Goal: Task Accomplishment & Management: Manage account settings

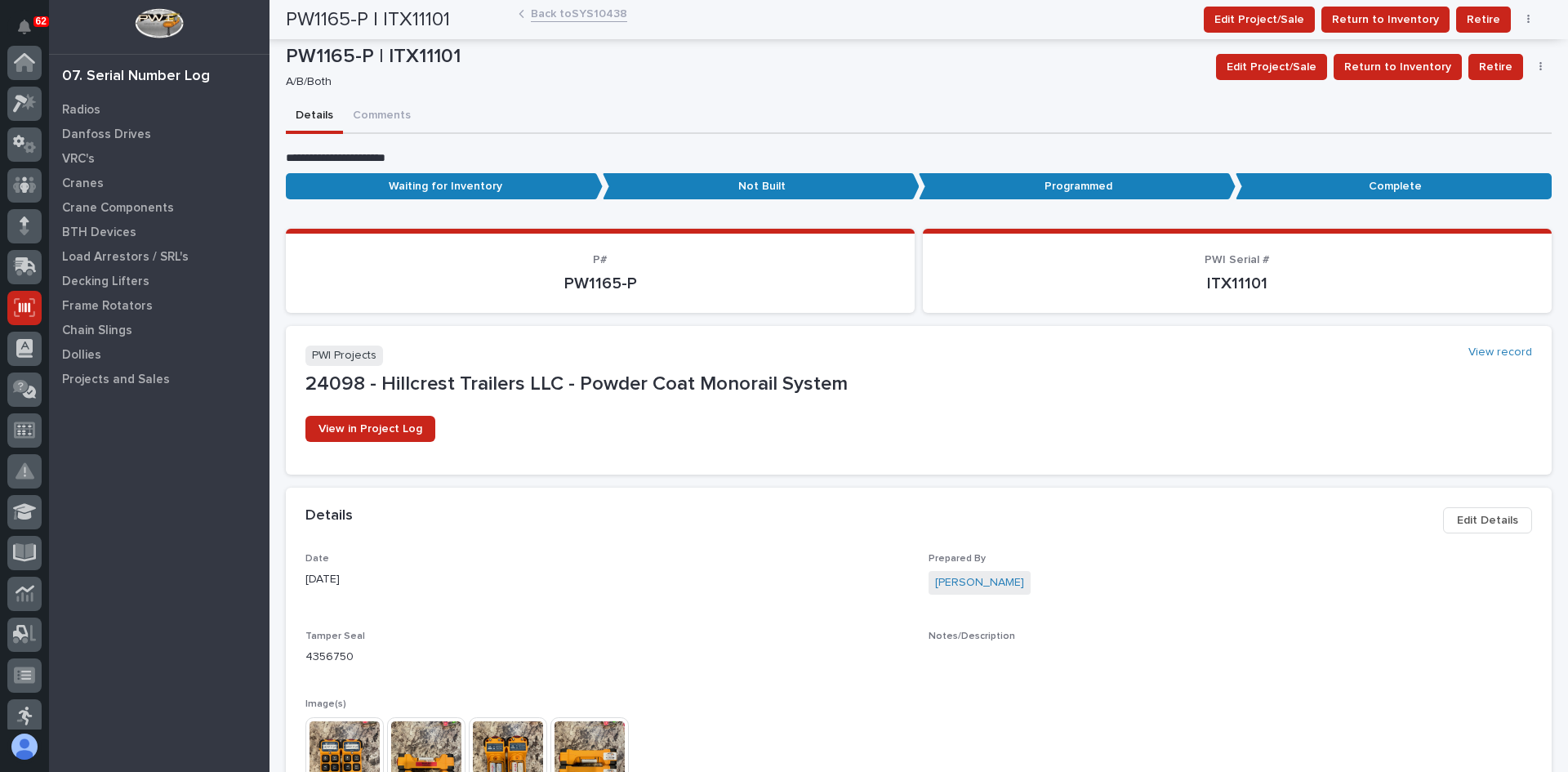
scroll to position [245, 0]
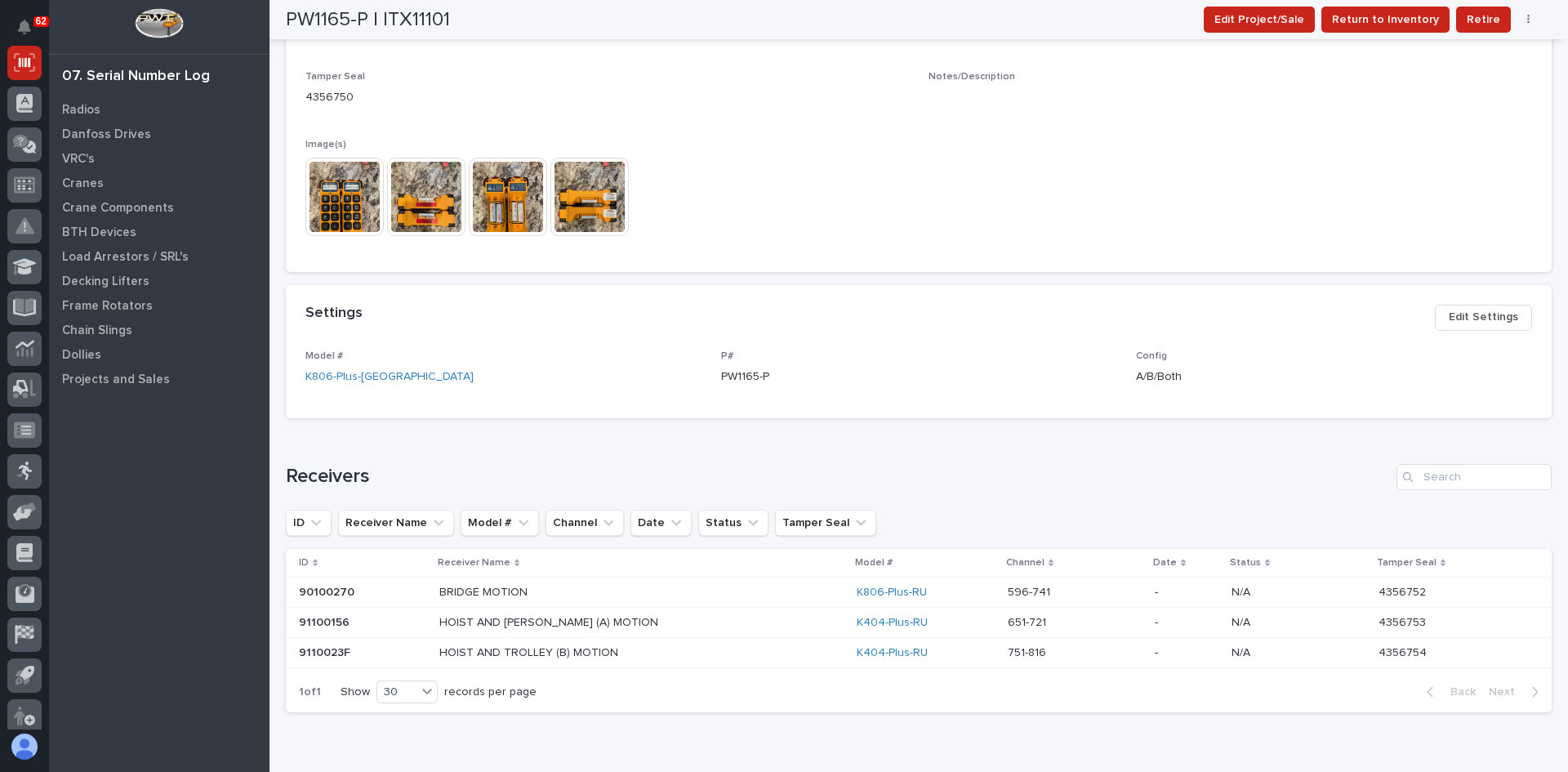
click at [493, 594] on p "BRIDGE MOTION" at bounding box center [484, 591] width 91 height 17
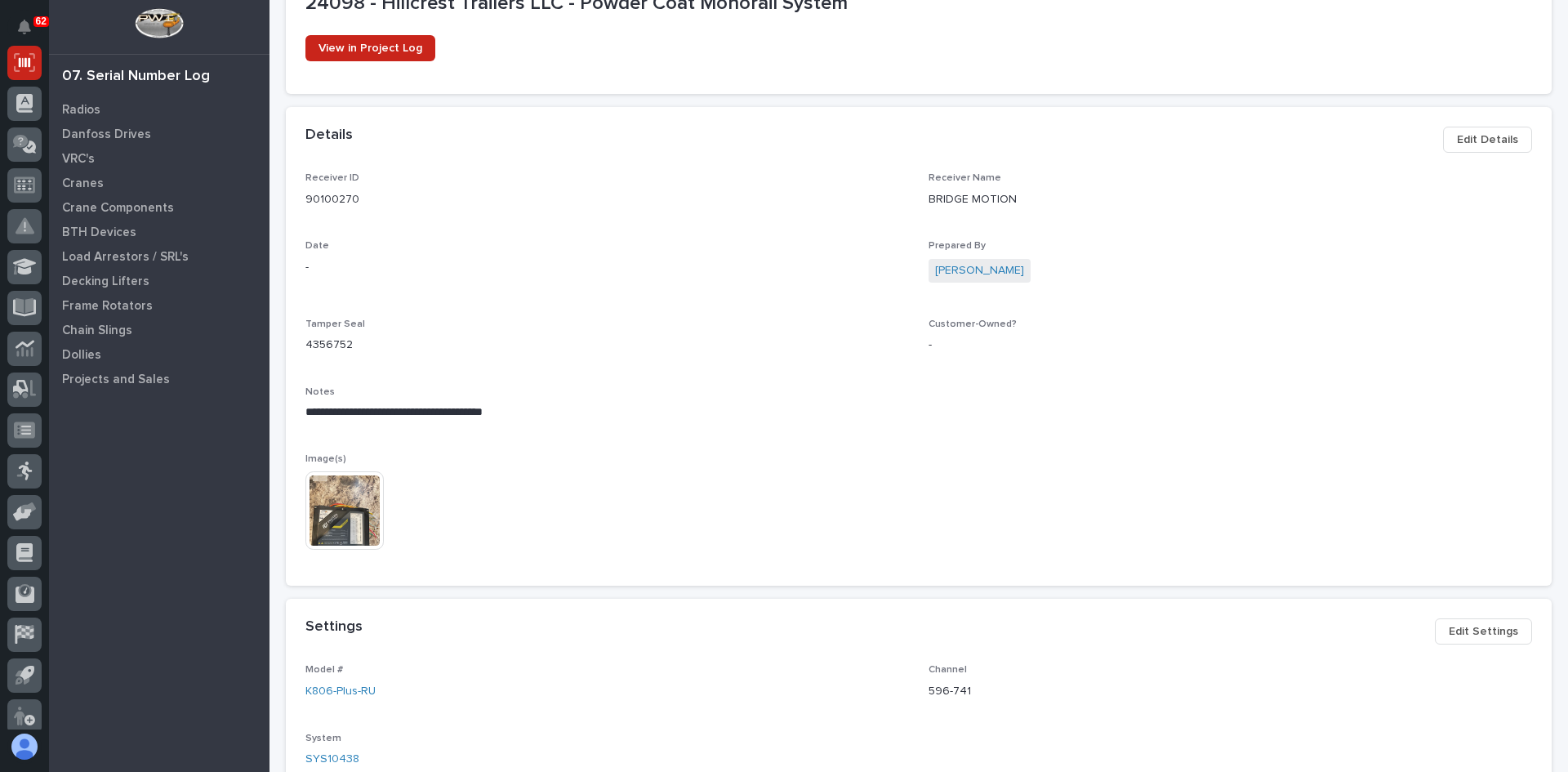
scroll to position [327, 0]
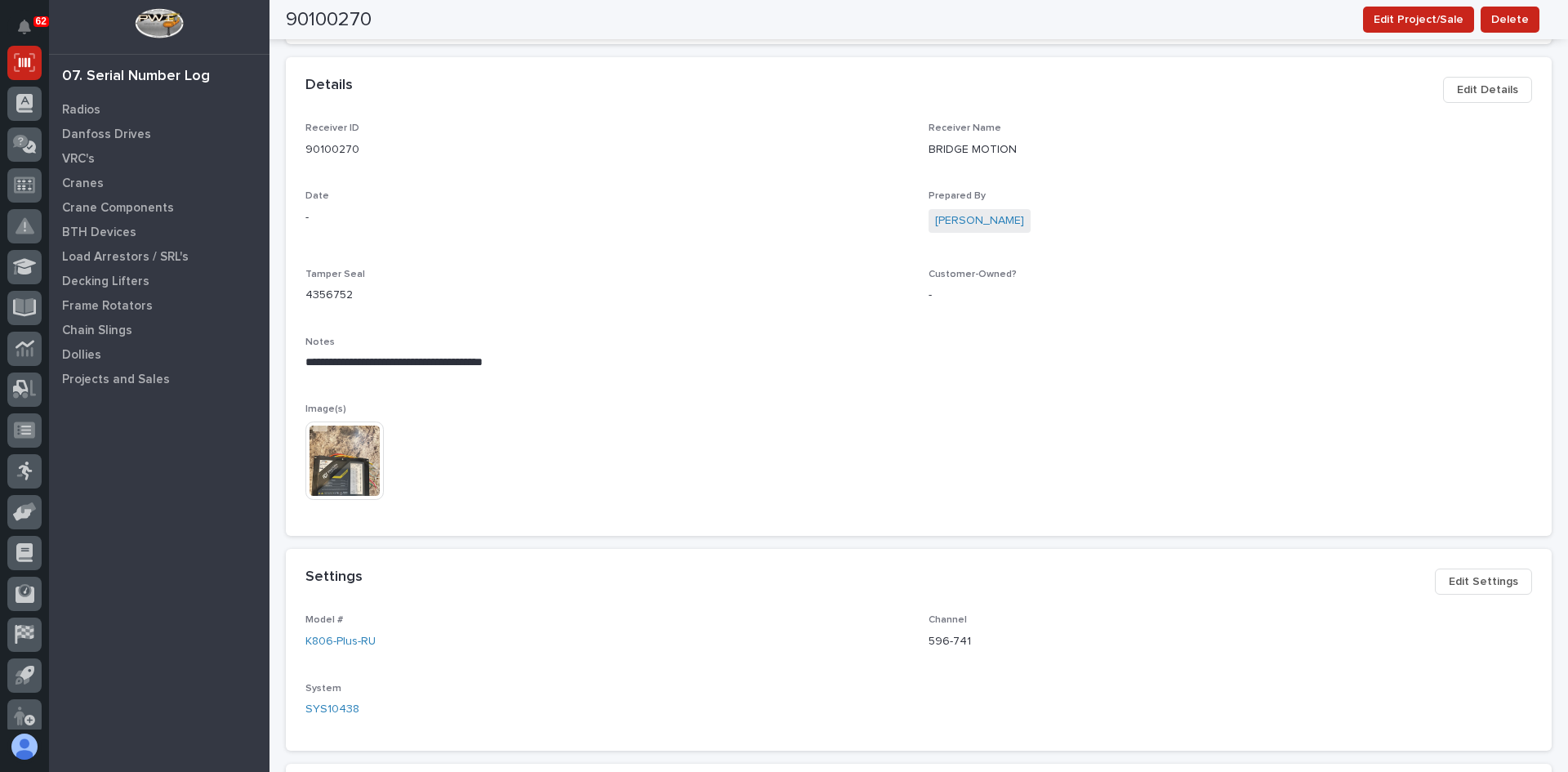
click at [345, 466] on img at bounding box center [344, 461] width 79 height 79
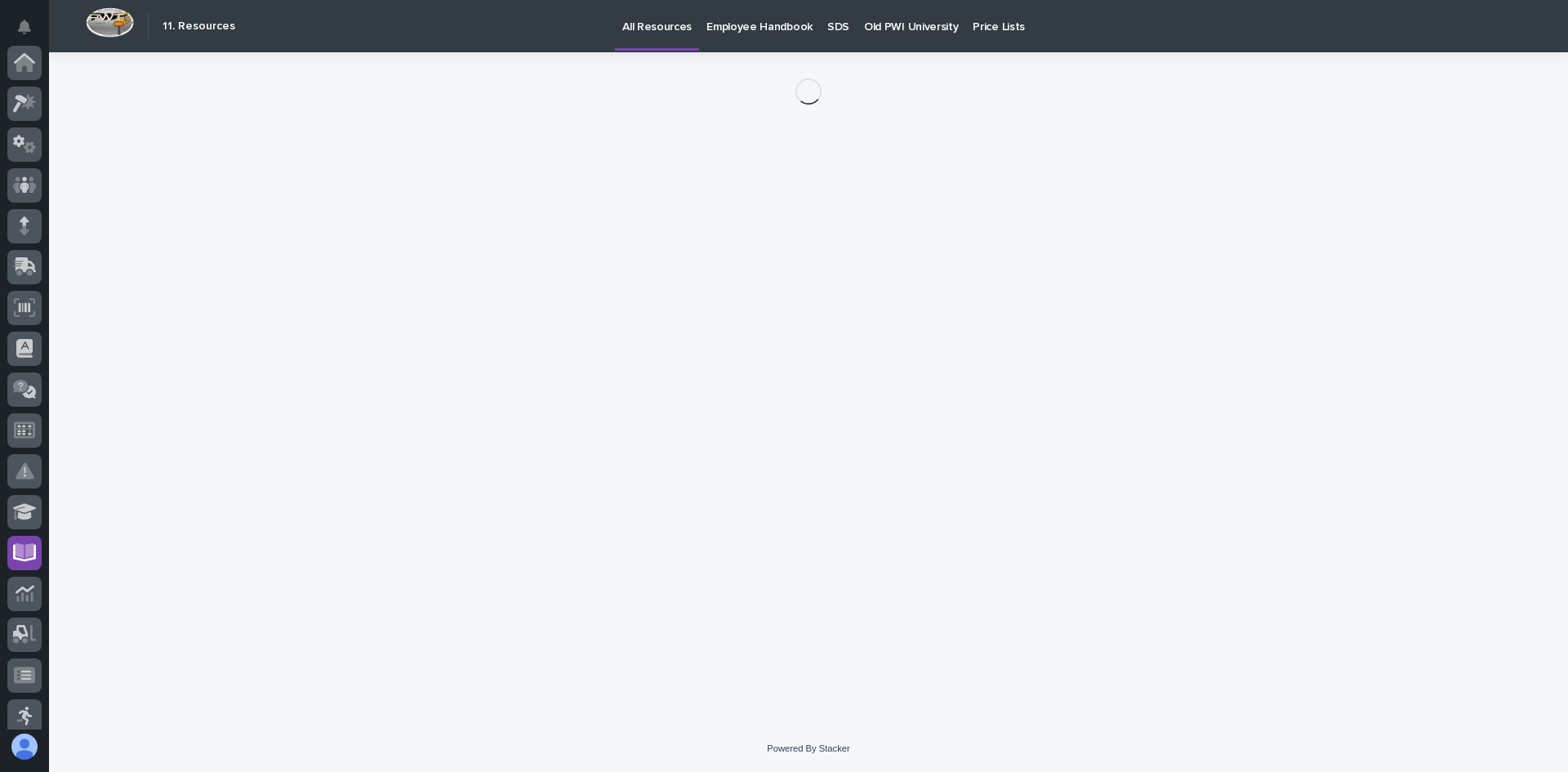
scroll to position [297, 0]
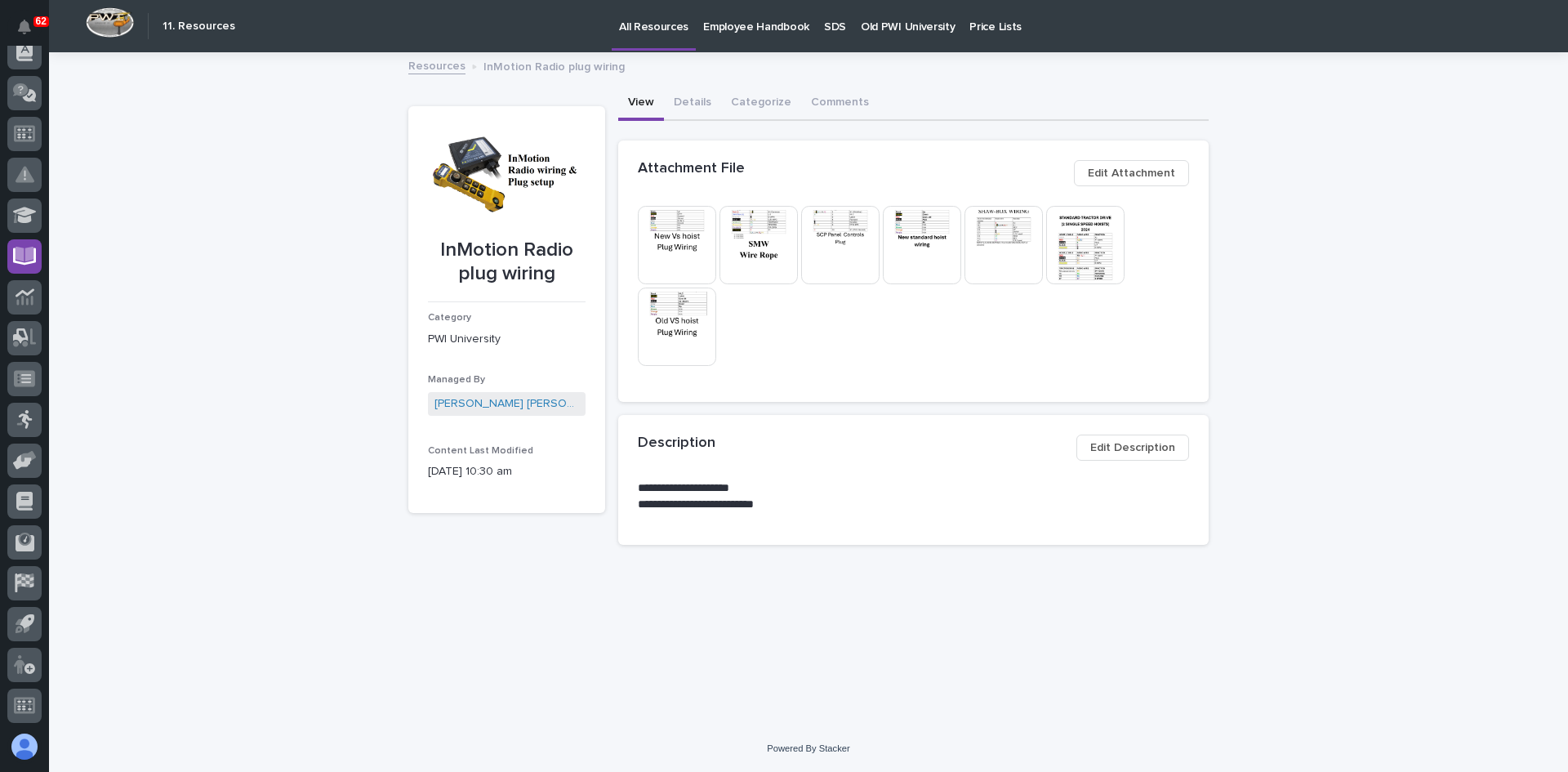
click at [850, 241] on img at bounding box center [841, 246] width 79 height 79
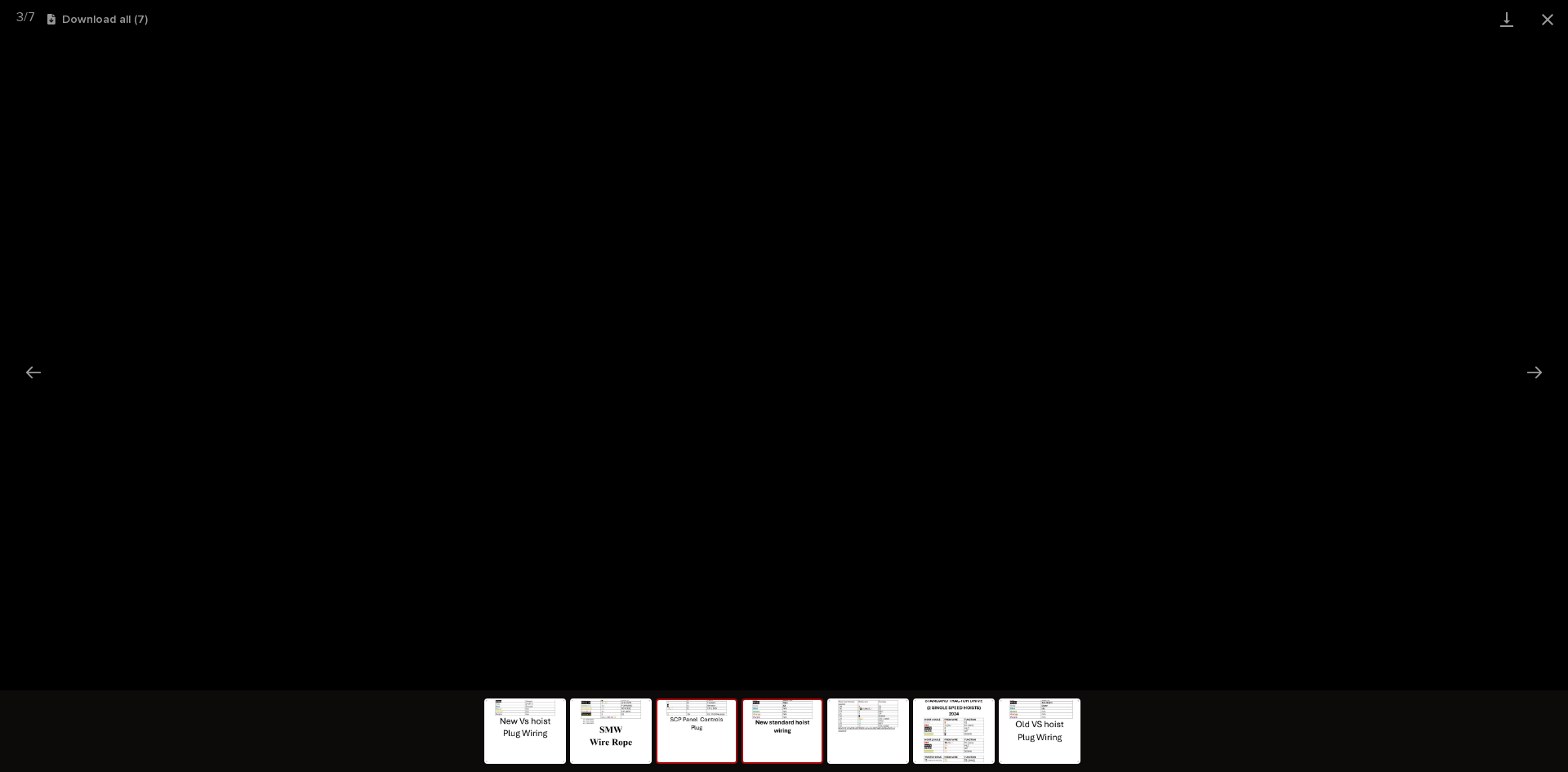
click at [793, 727] on img at bounding box center [783, 731] width 79 height 62
click at [862, 727] on img at bounding box center [868, 731] width 79 height 62
click at [1540, 368] on button "Next slide" at bounding box center [1534, 372] width 34 height 32
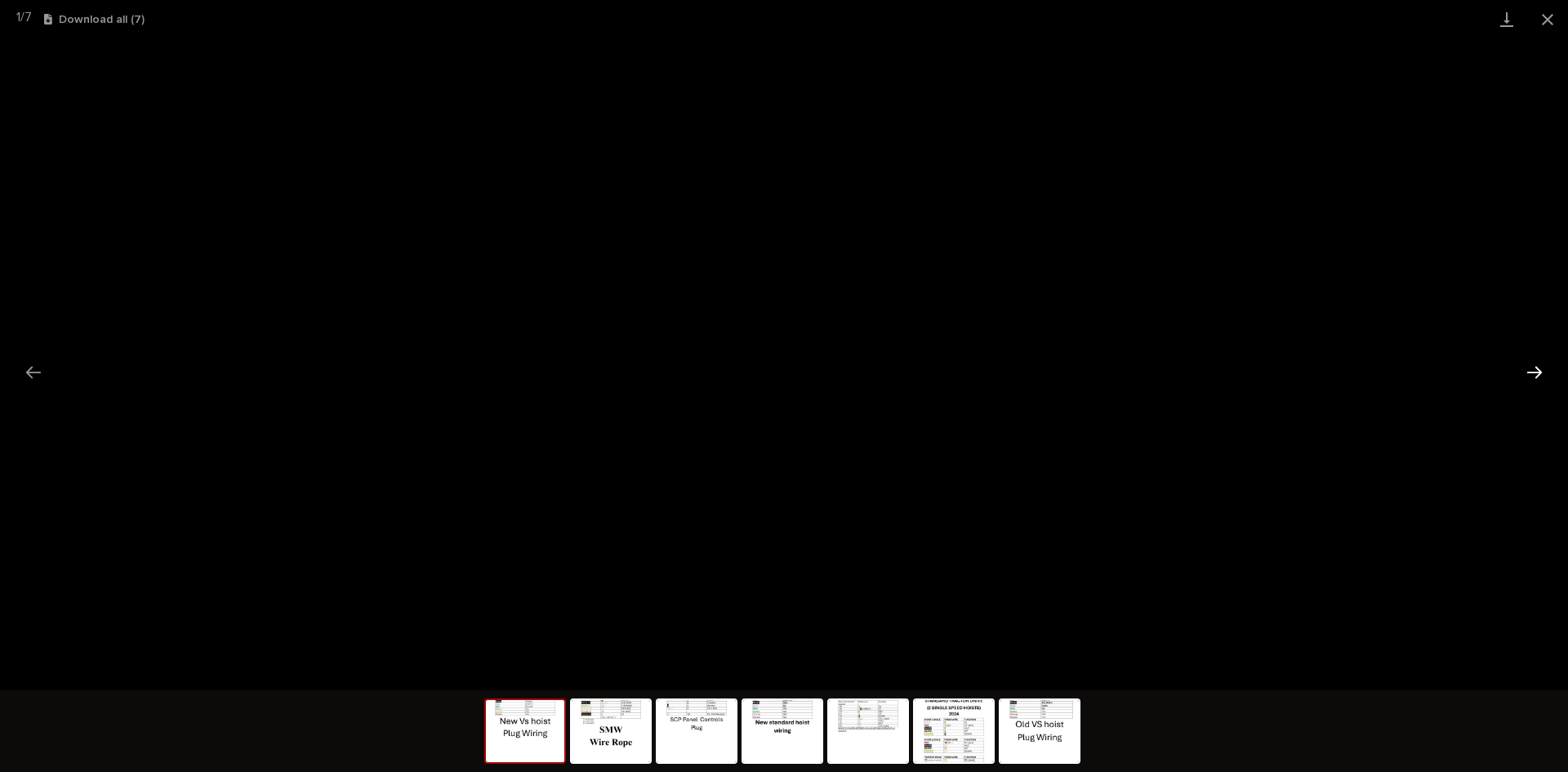
click at [1540, 368] on button "Next slide" at bounding box center [1534, 372] width 34 height 32
click at [107, 18] on button "Download all ( 7 )" at bounding box center [98, 20] width 101 height 12
click at [1546, 14] on button "Close gallery" at bounding box center [1547, 19] width 41 height 39
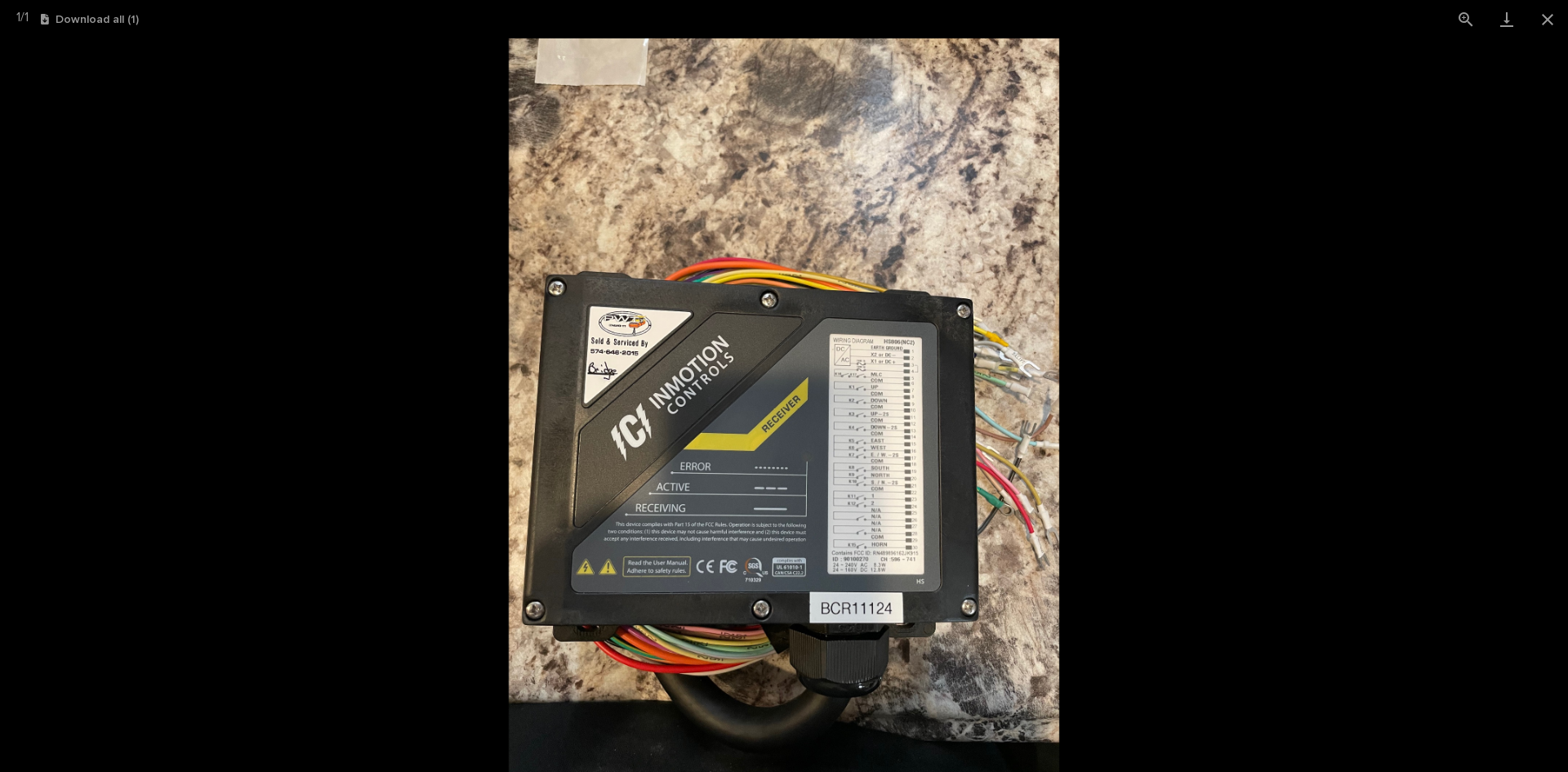
scroll to position [245, 0]
click at [901, 572] on img at bounding box center [784, 405] width 551 height 733
click at [921, 545] on img at bounding box center [784, 405] width 551 height 733
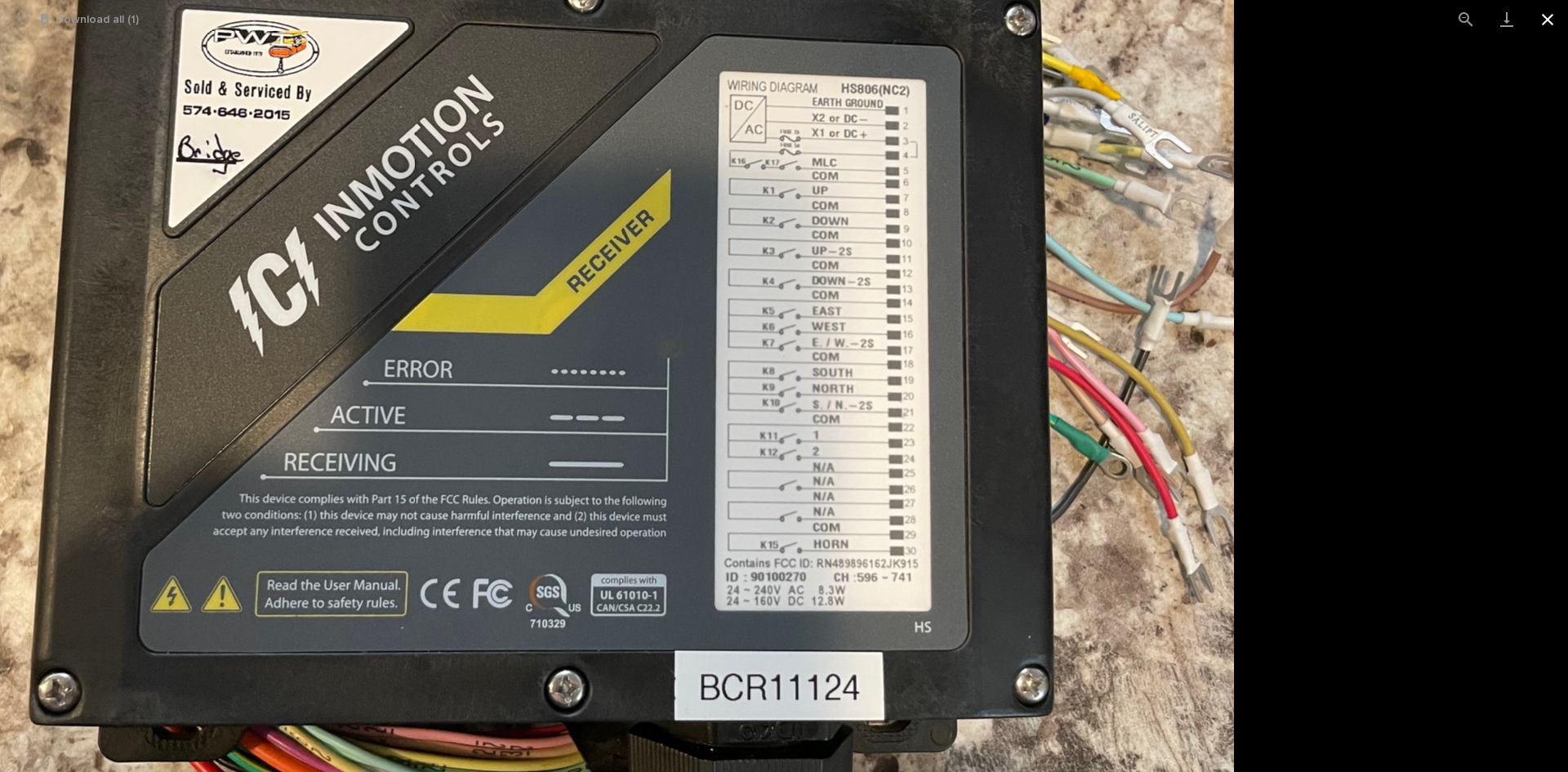
click at [1550, 20] on button "Close gallery" at bounding box center [1547, 19] width 41 height 39
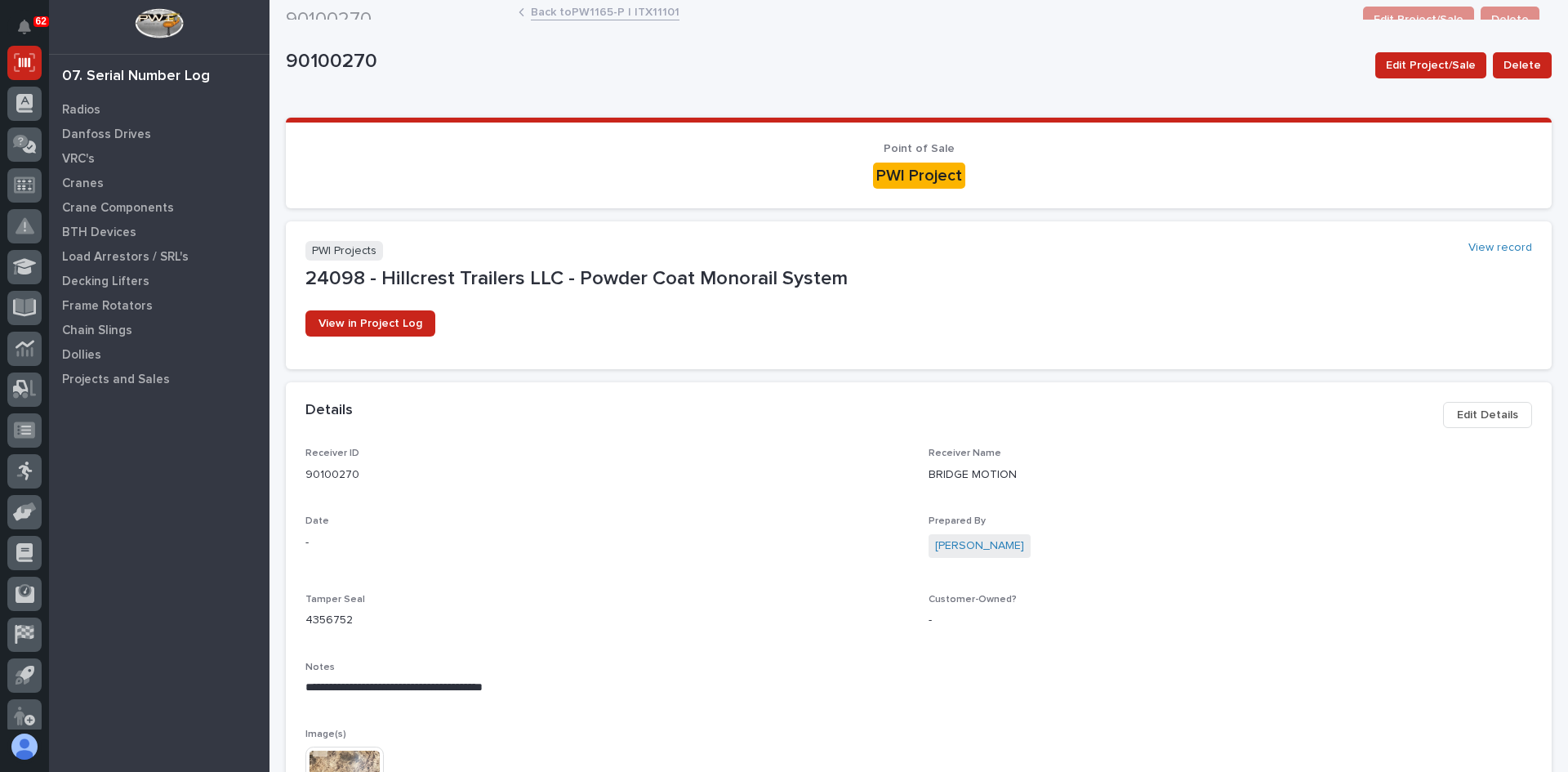
scroll to position [0, 0]
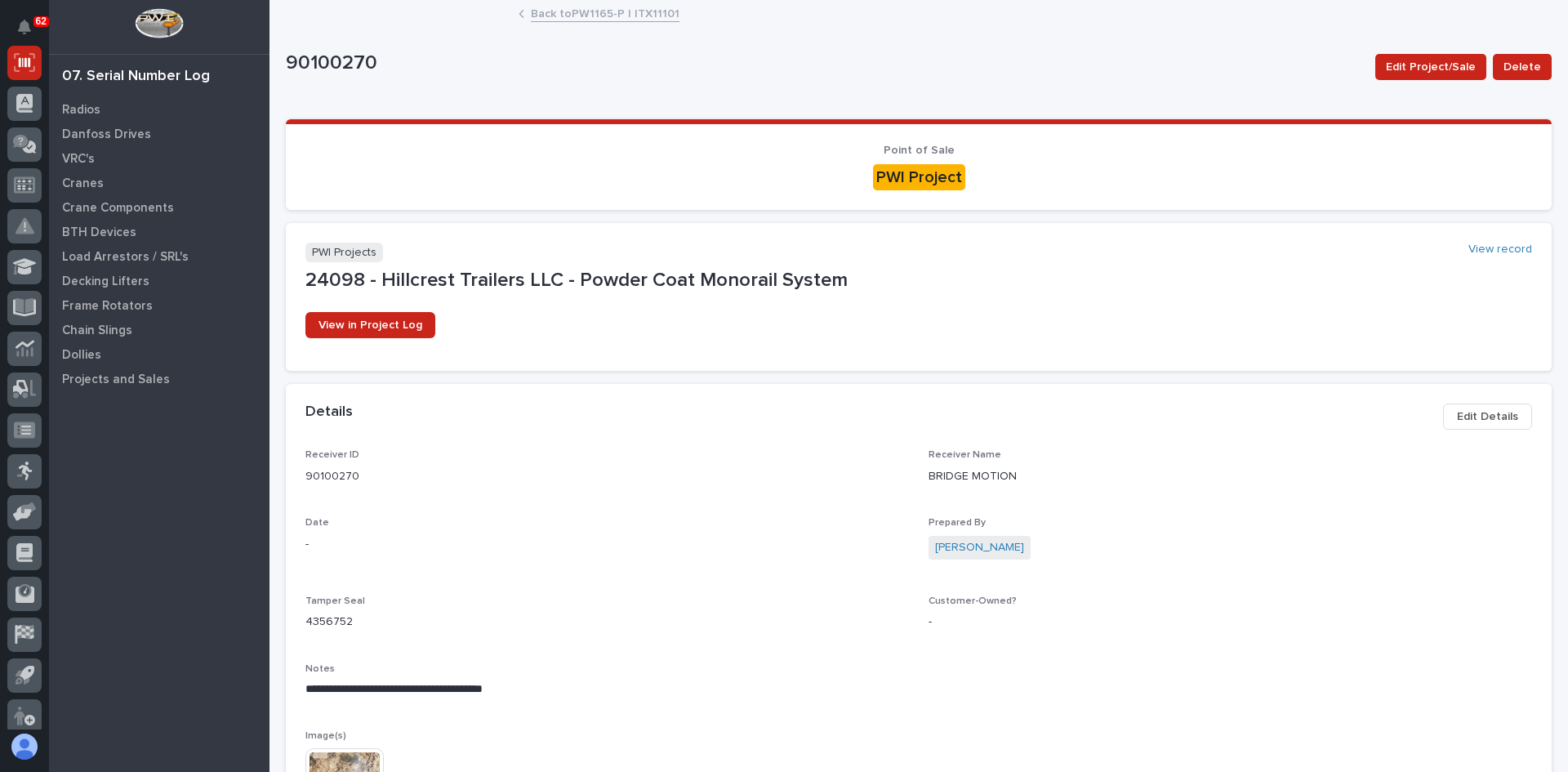
click at [571, 10] on link "Back to PW1165-P | ITX11101" at bounding box center [604, 13] width 148 height 18
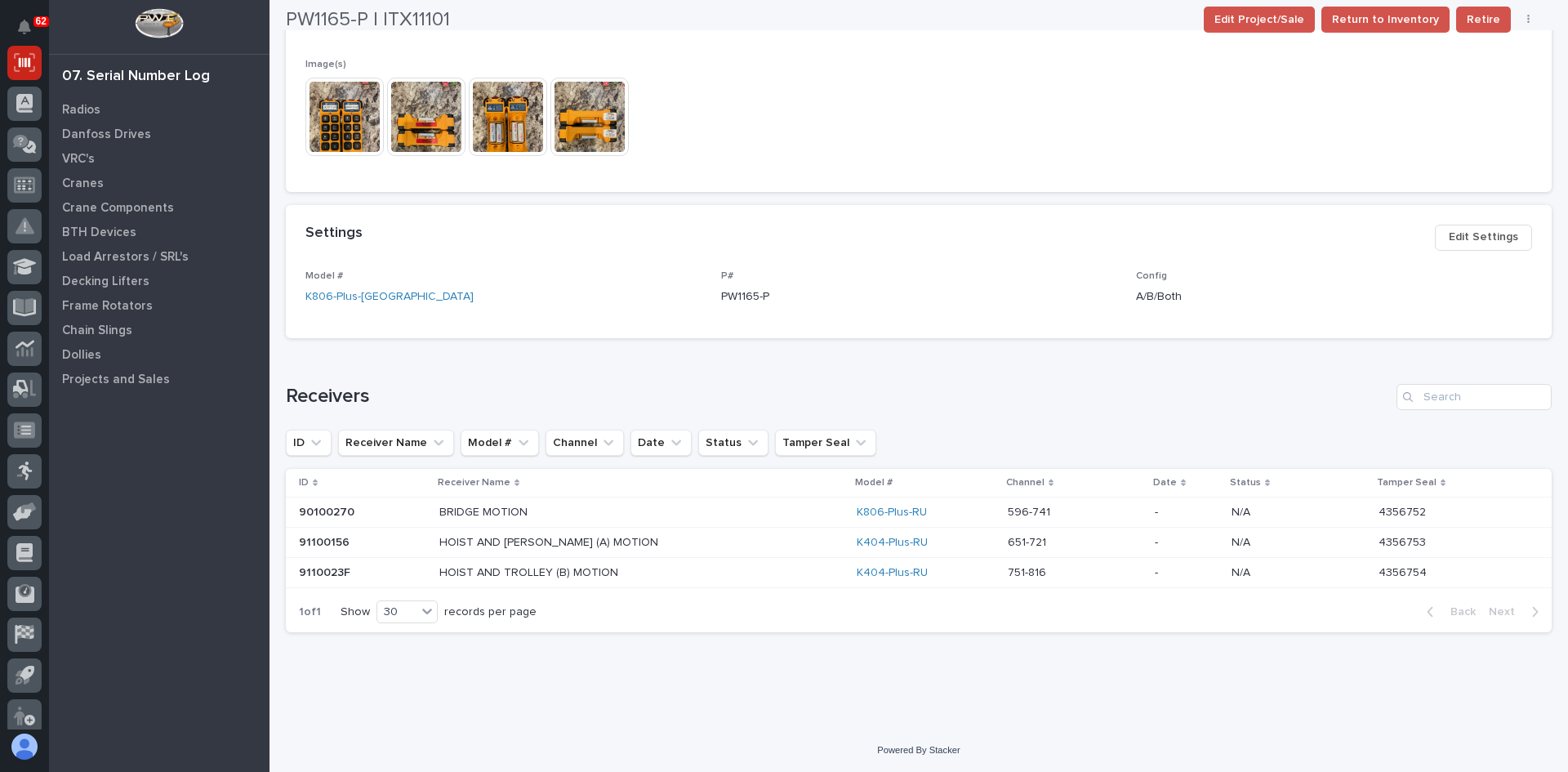
scroll to position [641, 0]
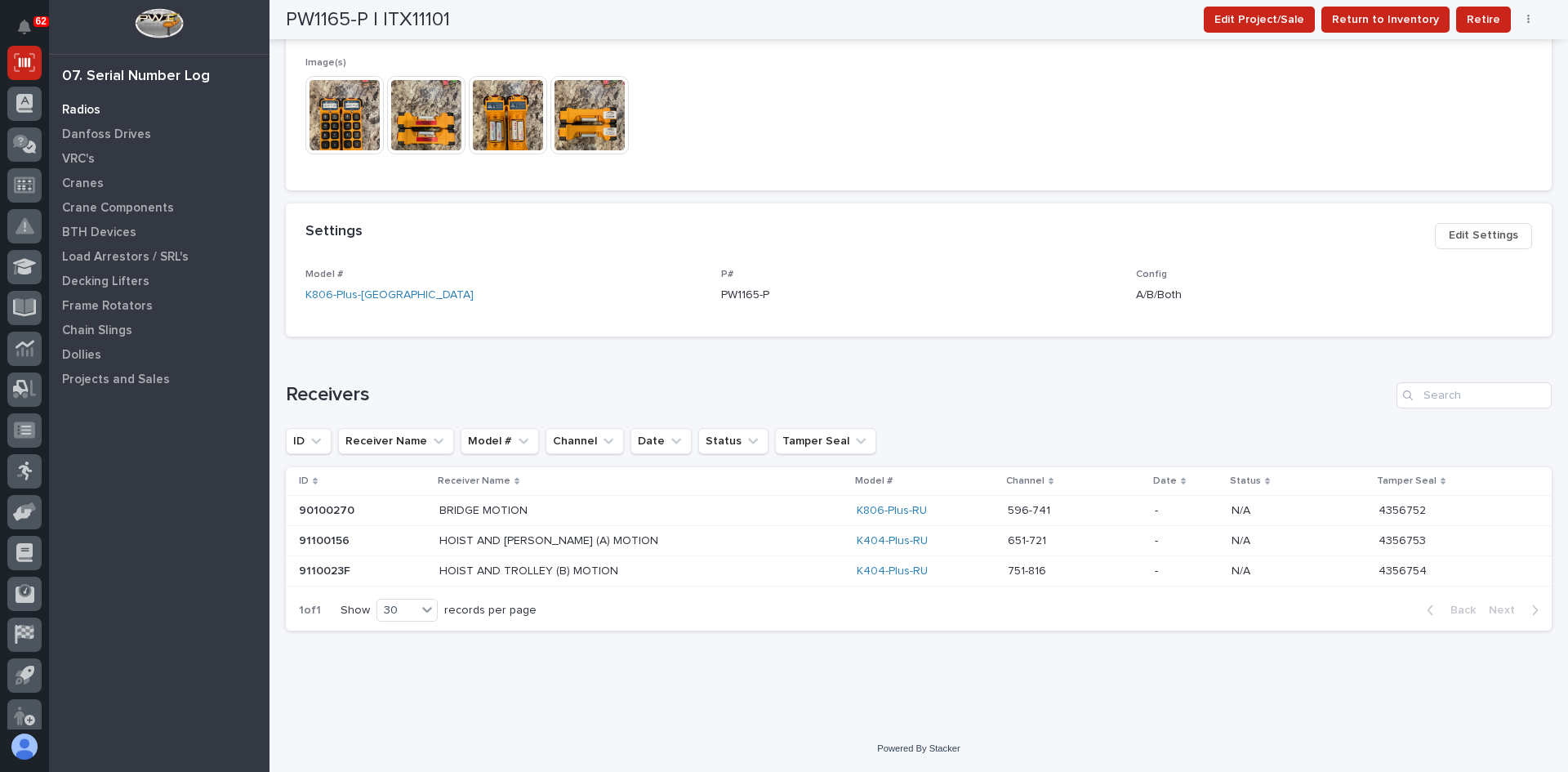
click at [71, 110] on p "Radios" at bounding box center [81, 111] width 39 height 15
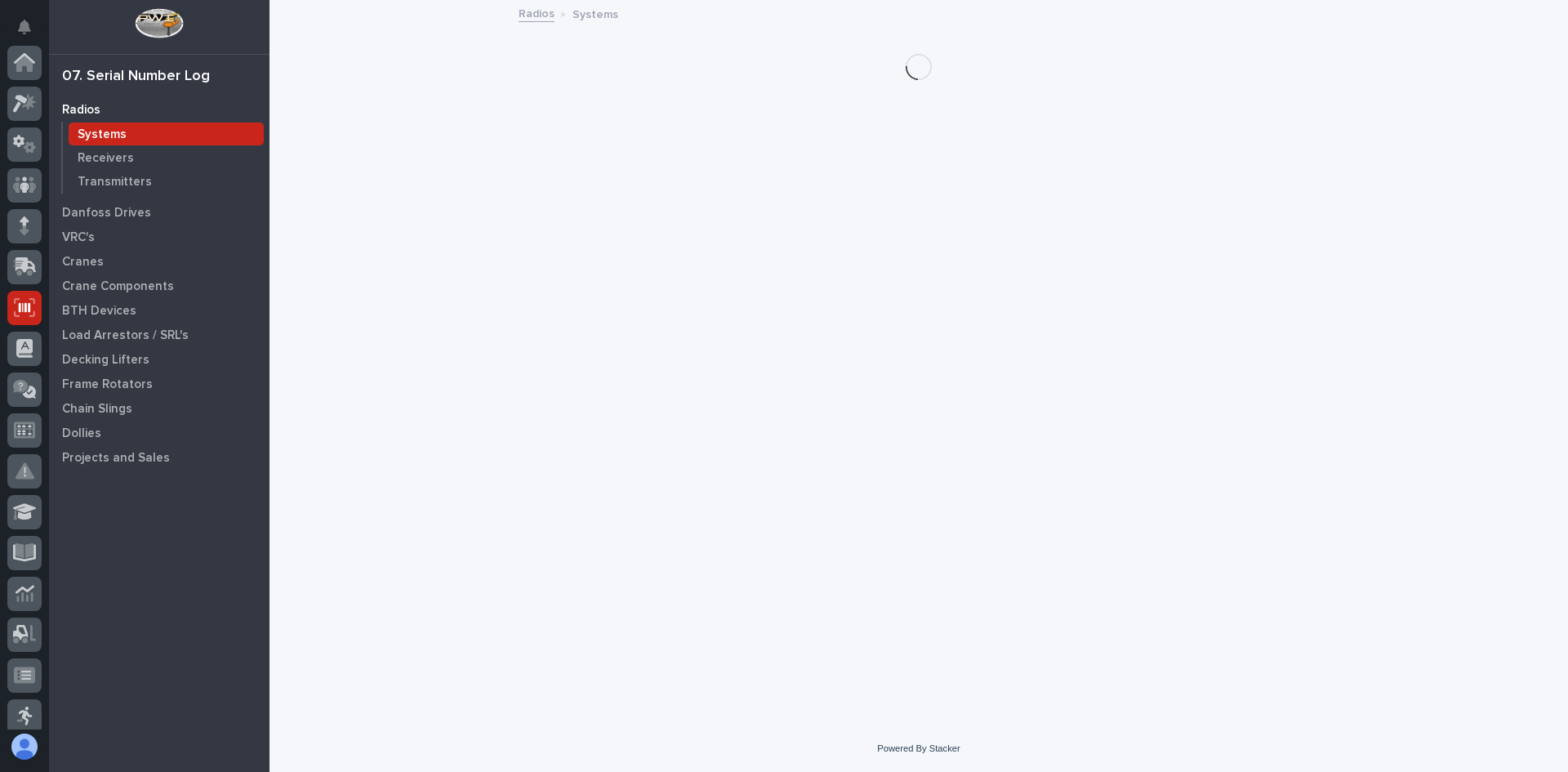
scroll to position [245, 0]
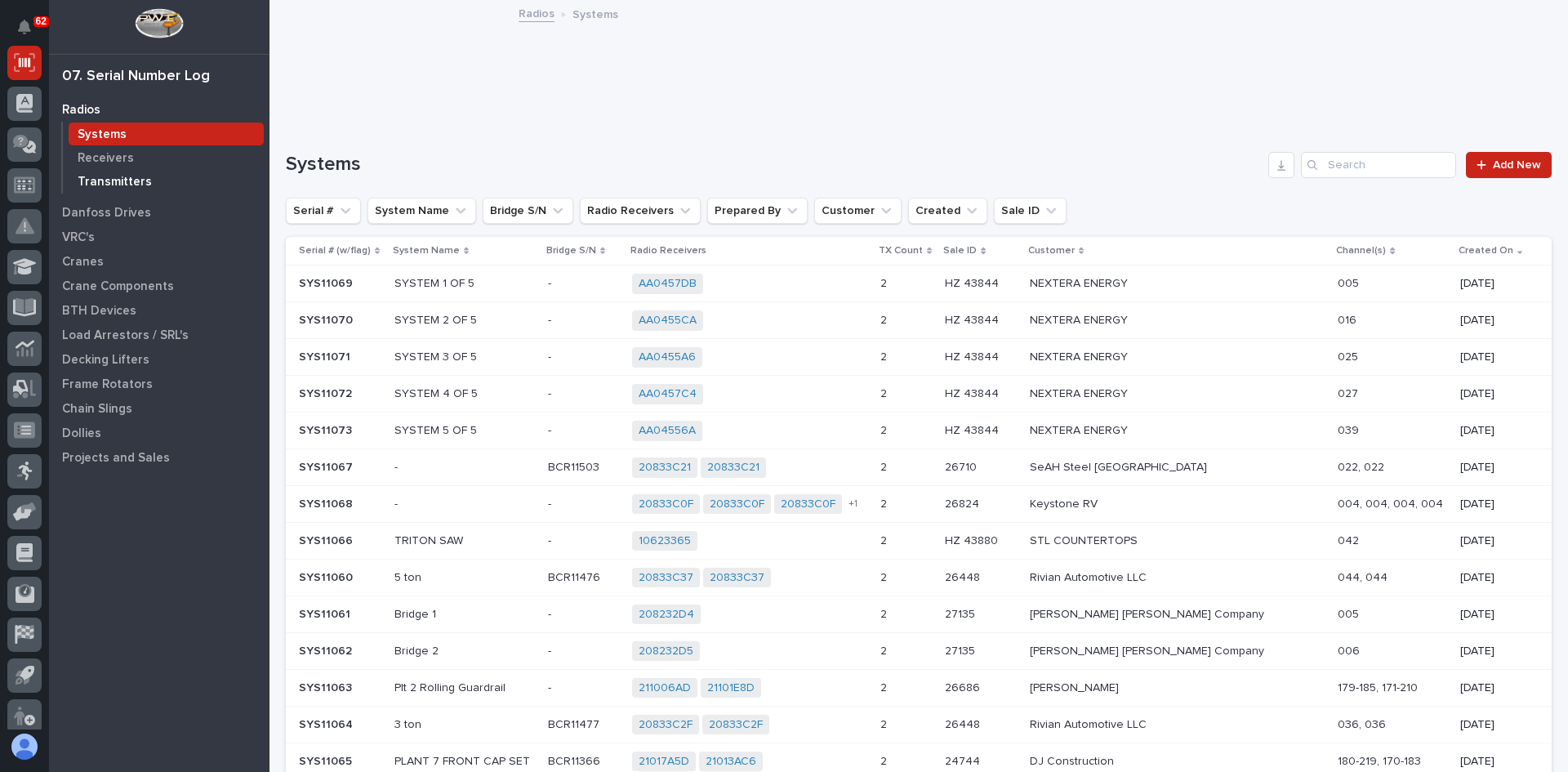
click at [137, 183] on p "Transmitters" at bounding box center [115, 183] width 75 height 15
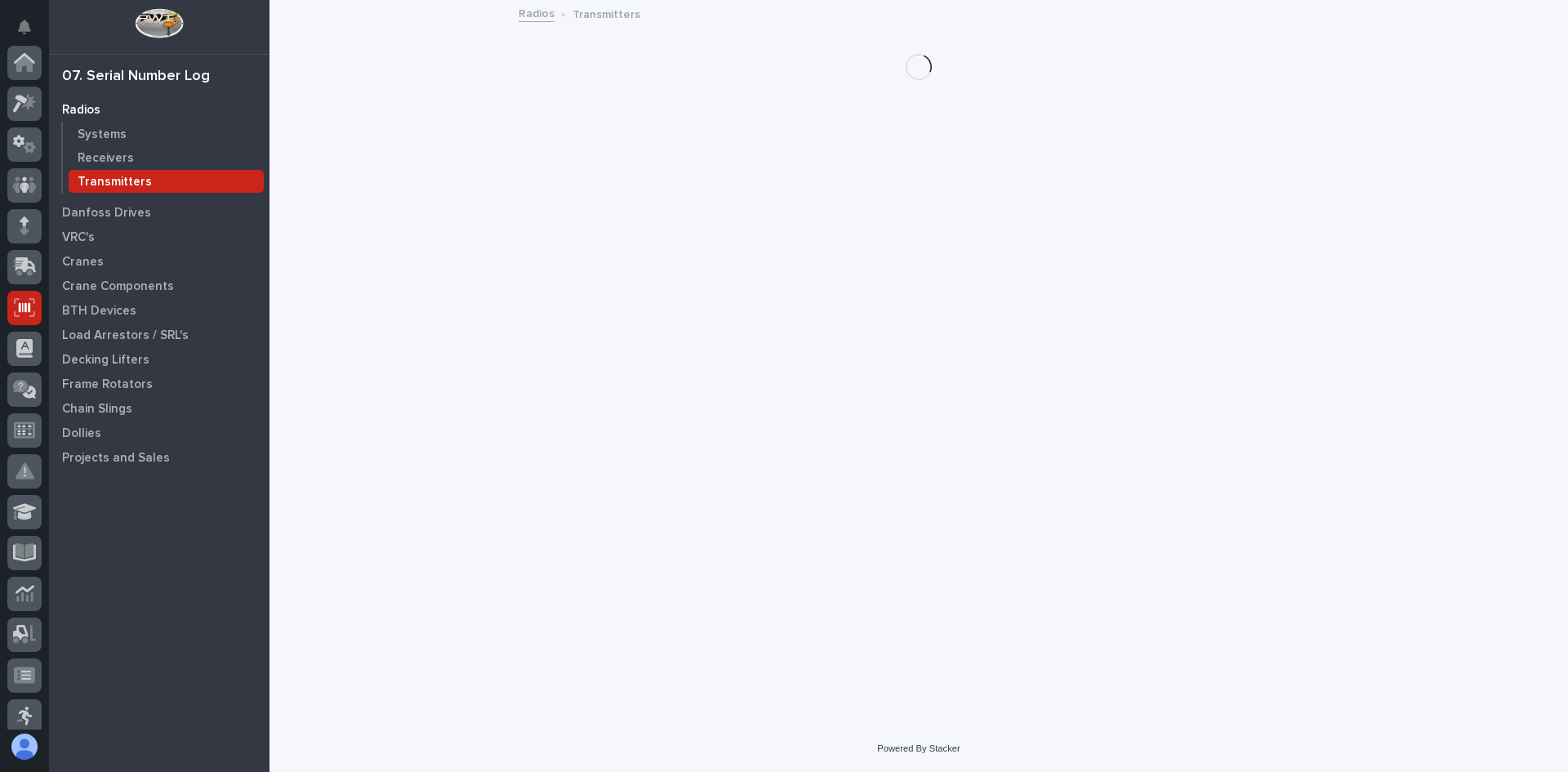
scroll to position [245, 0]
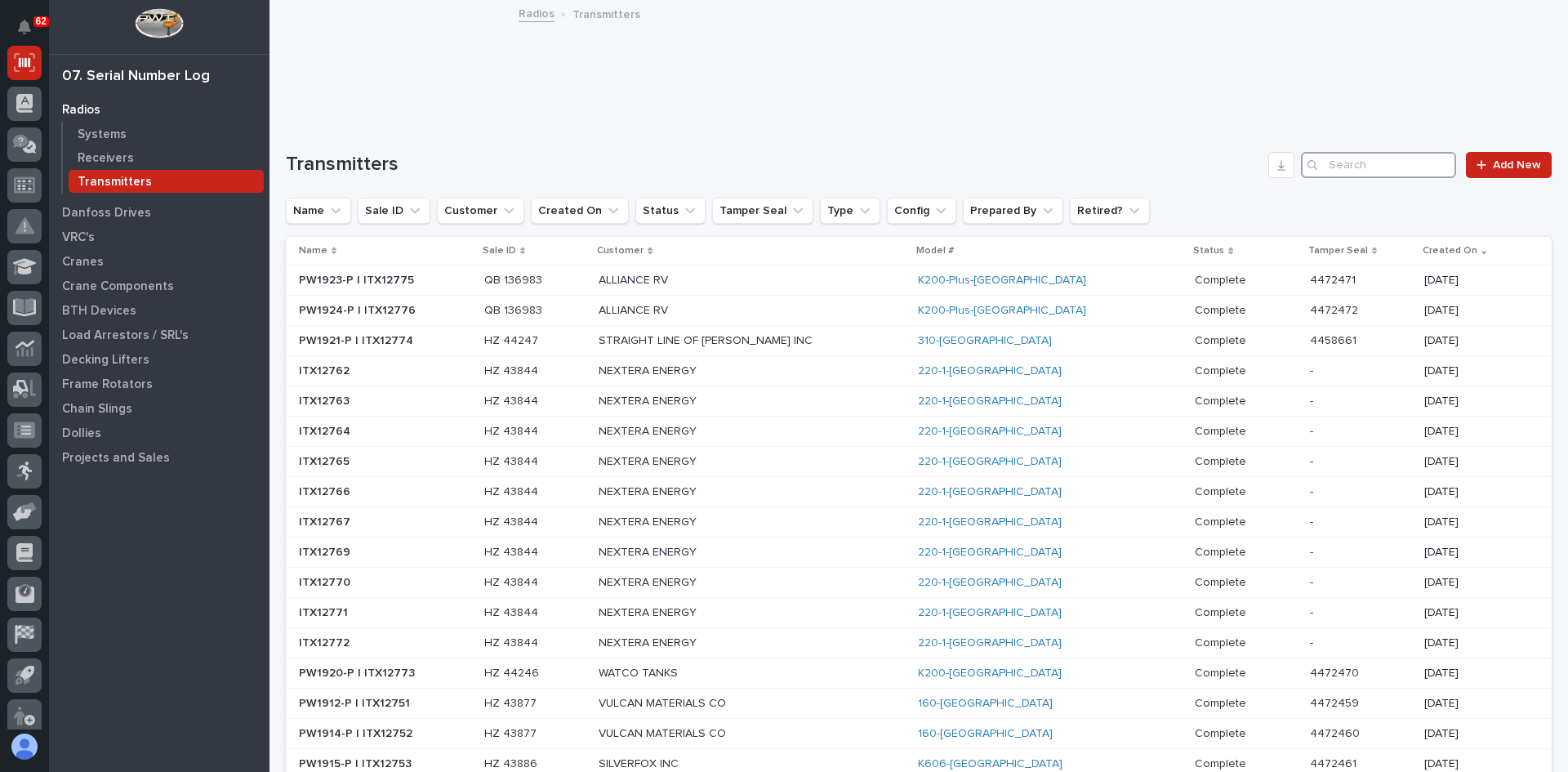
click at [1346, 168] on input "Search" at bounding box center [1378, 164] width 155 height 26
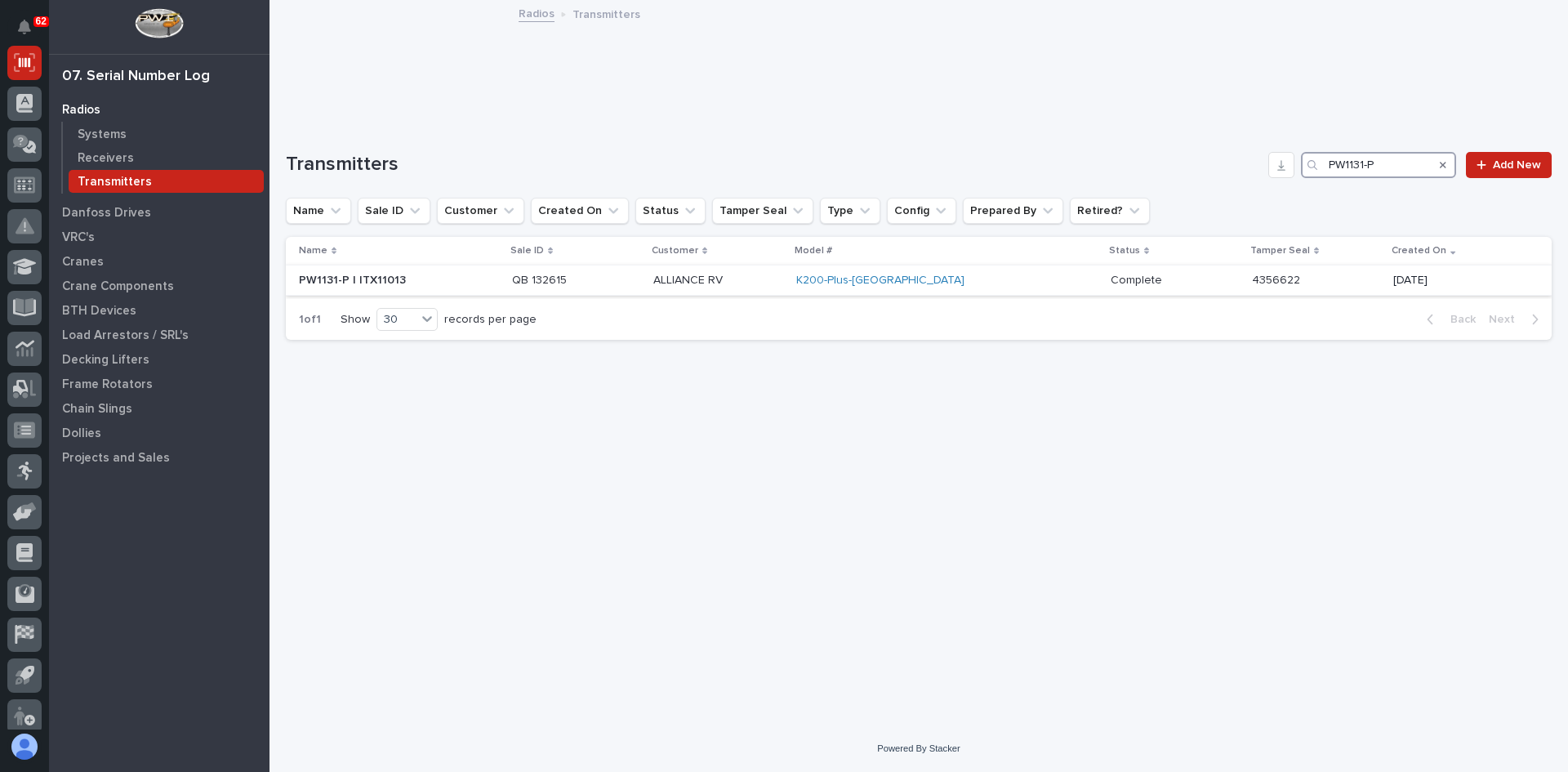
type input "PW1131-P"
click at [783, 286] on p "ALLIANCE RV" at bounding box center [717, 280] width 130 height 14
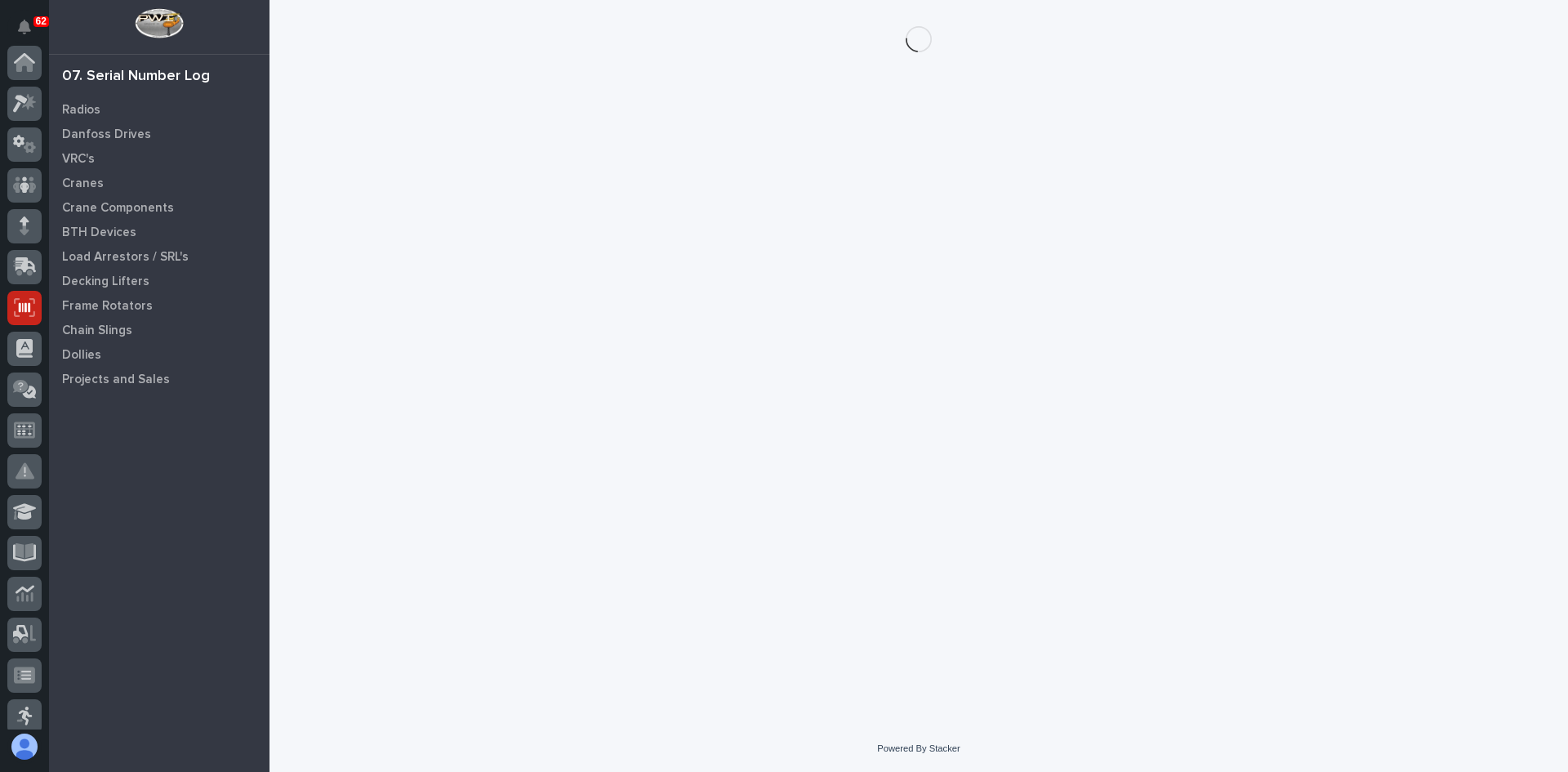
scroll to position [245, 0]
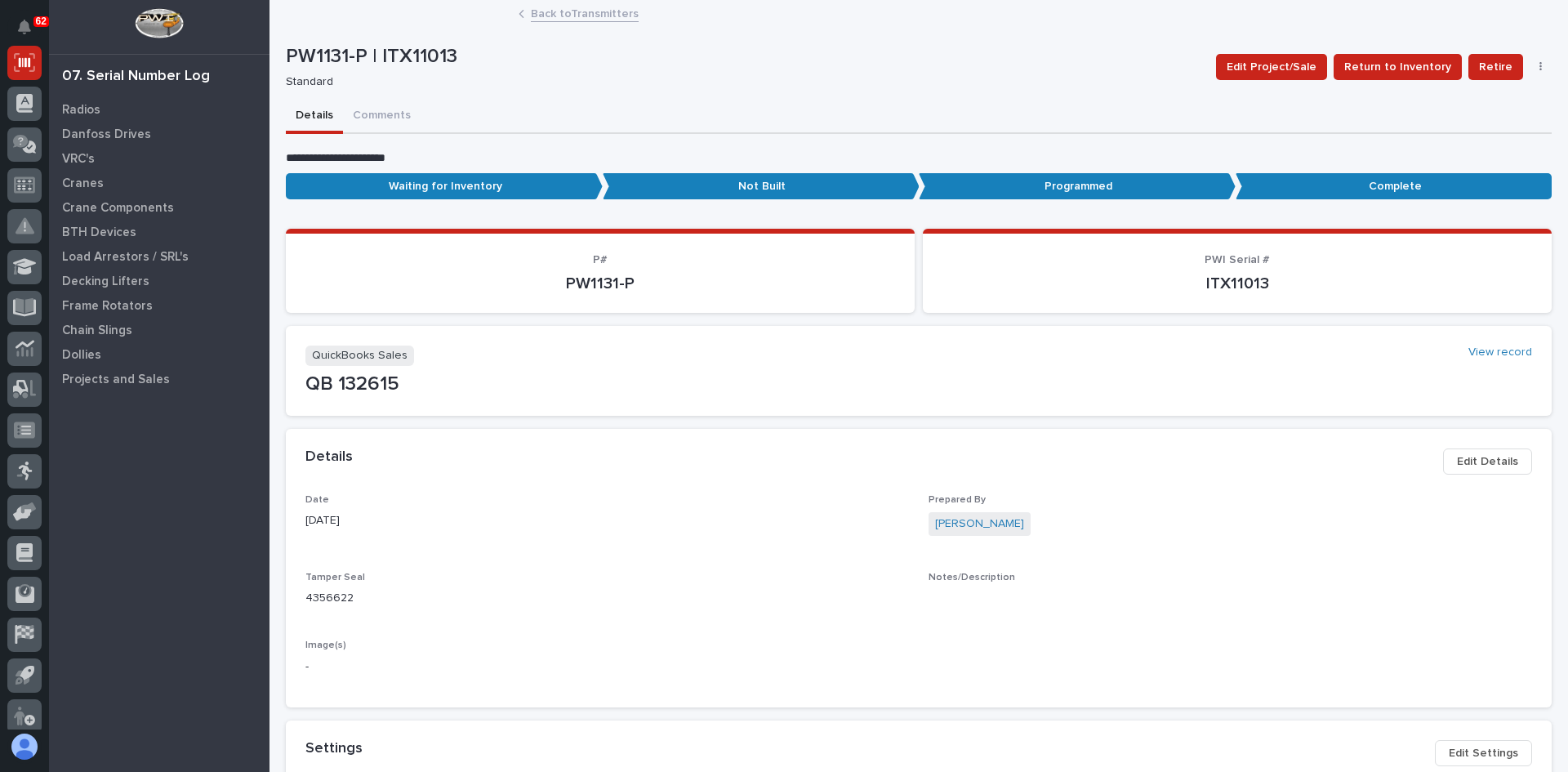
click at [1467, 464] on span "Edit Details" at bounding box center [1487, 461] width 61 height 19
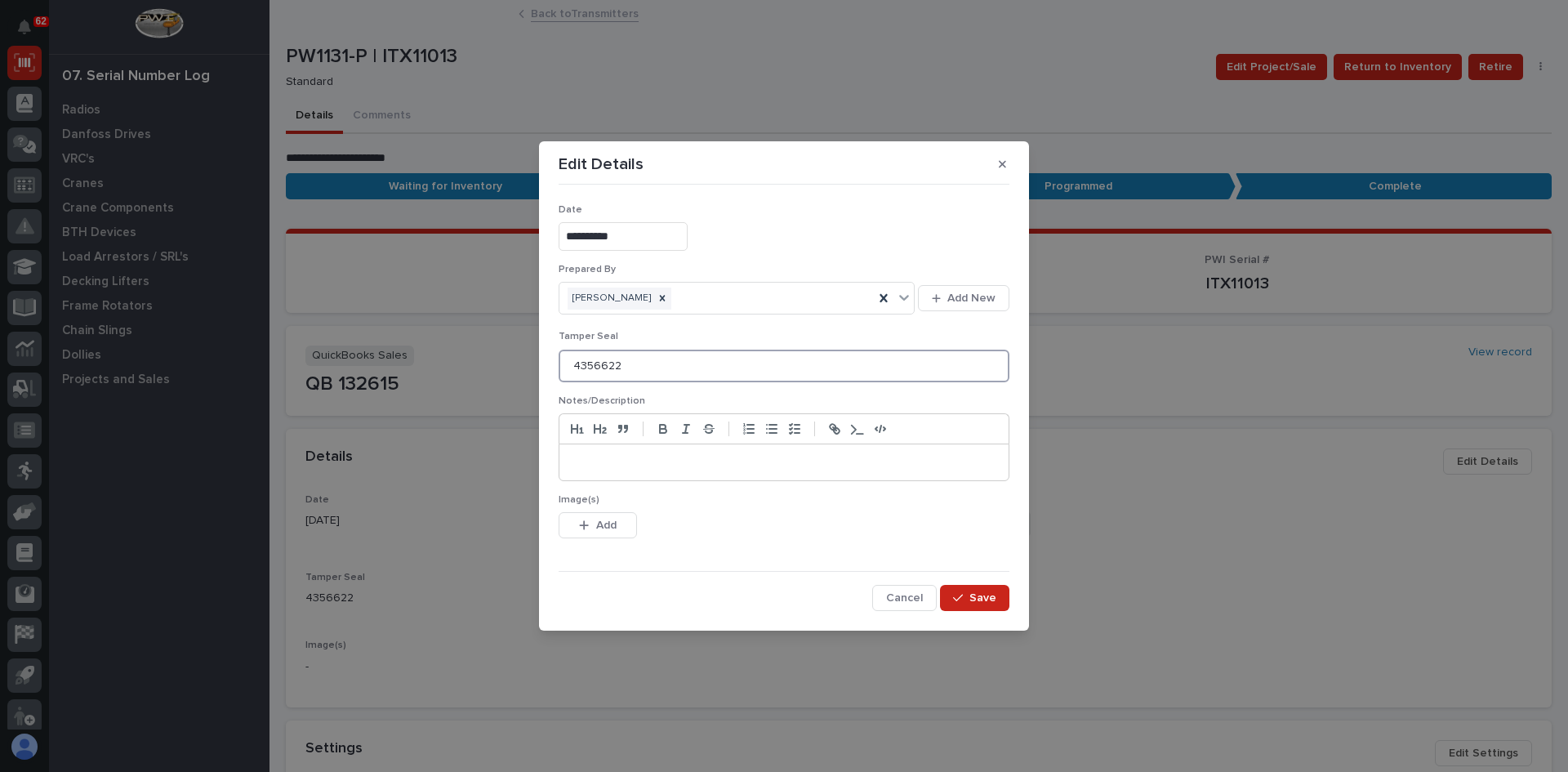
click at [628, 362] on input "4356622" at bounding box center [784, 365] width 451 height 33
type input "4472475"
click at [997, 596] on button "Save" at bounding box center [974, 598] width 70 height 26
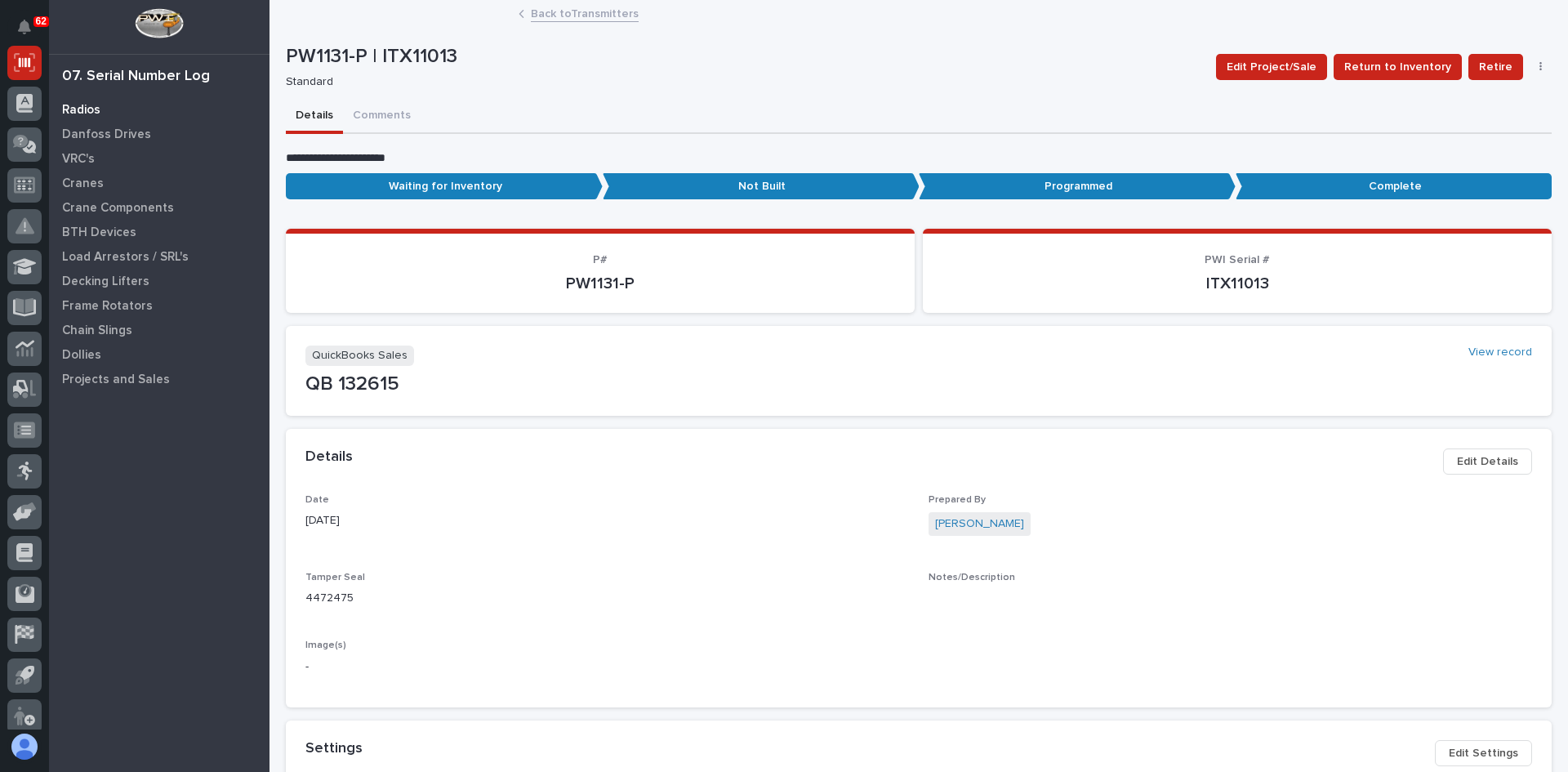
click at [79, 108] on p "Radios" at bounding box center [81, 111] width 39 height 15
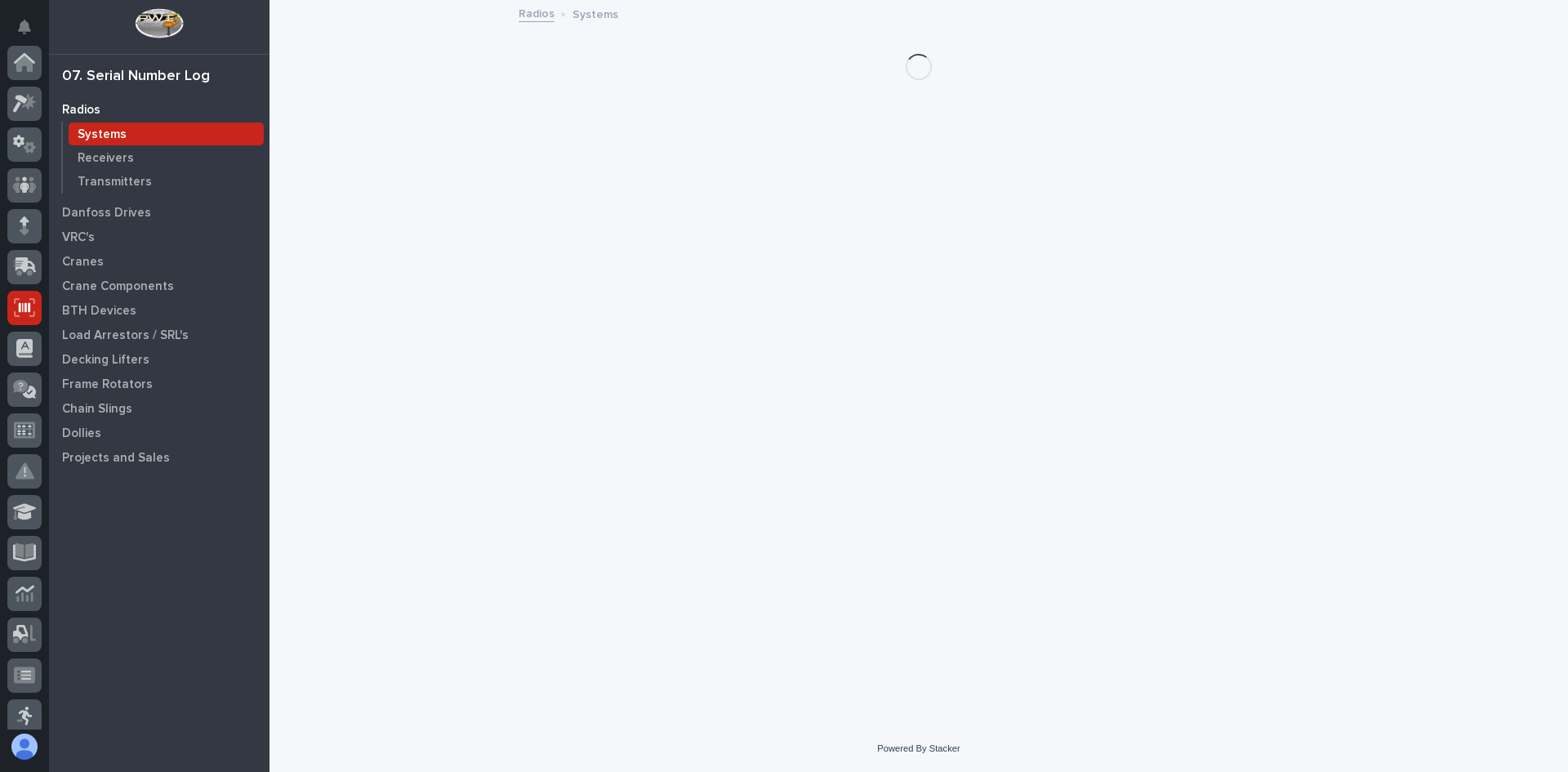
scroll to position [245, 0]
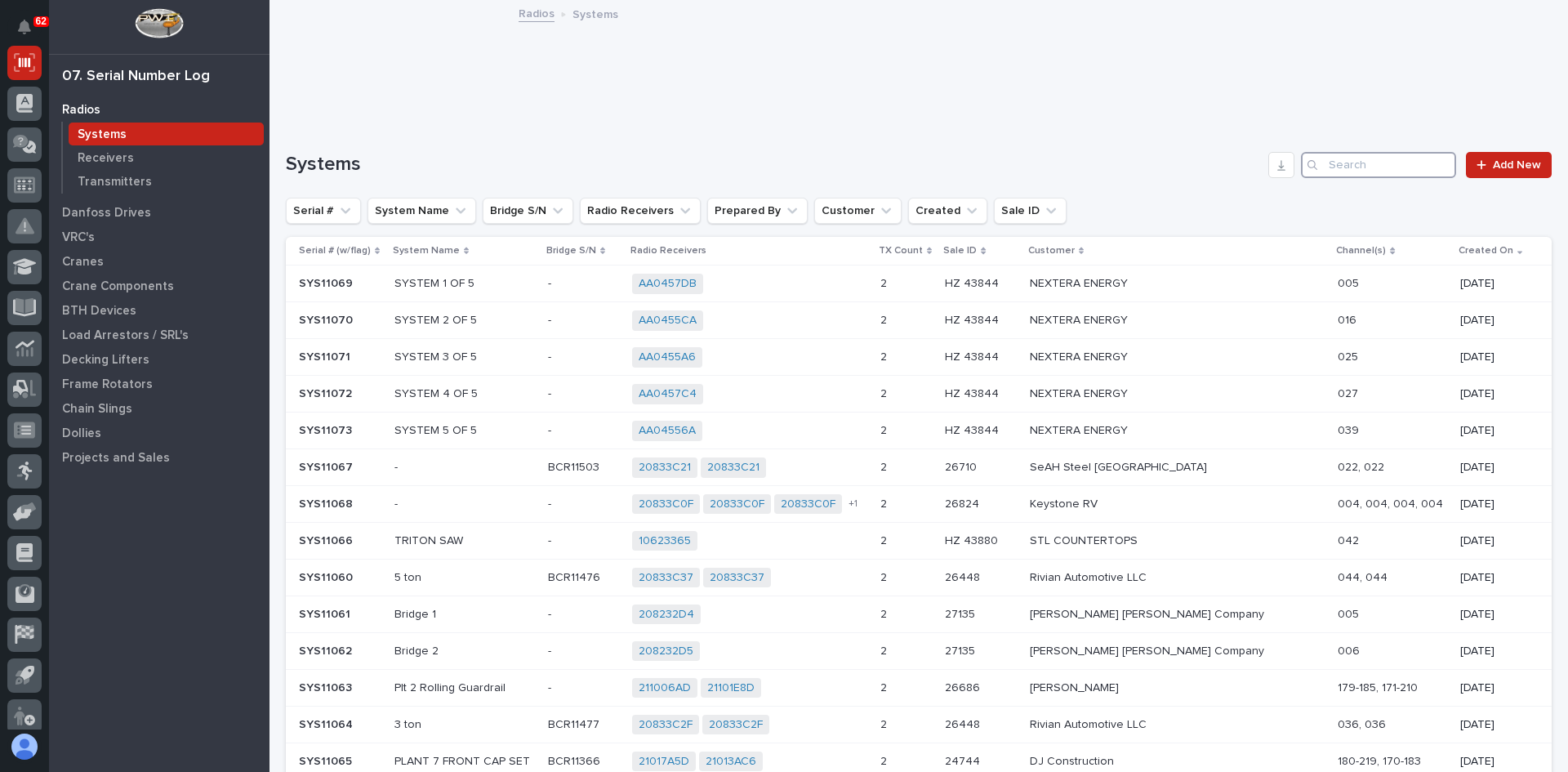
click at [1326, 165] on input "Search" at bounding box center [1378, 164] width 155 height 26
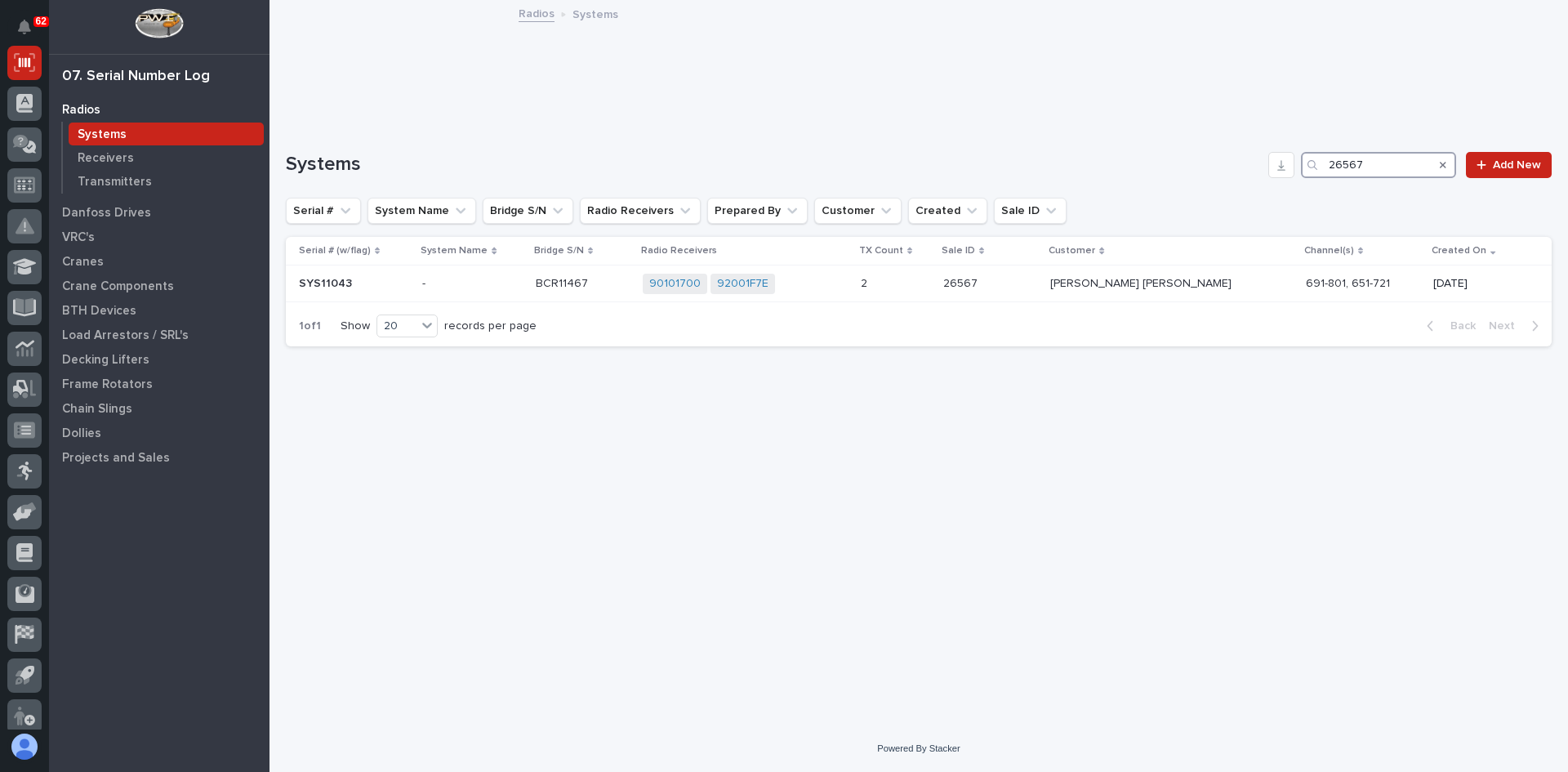
type input "26567"
